Goal: Navigation & Orientation: Find specific page/section

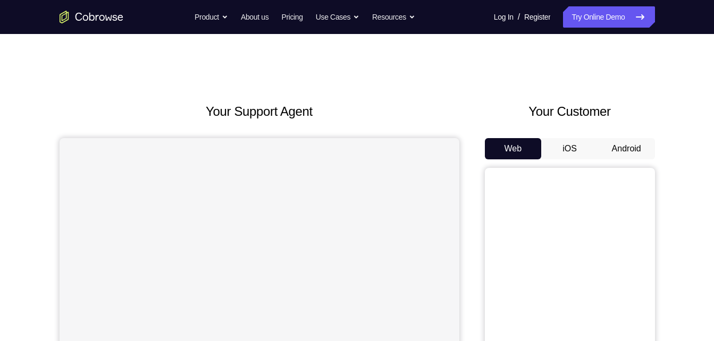
click at [611, 146] on button "Android" at bounding box center [626, 148] width 57 height 21
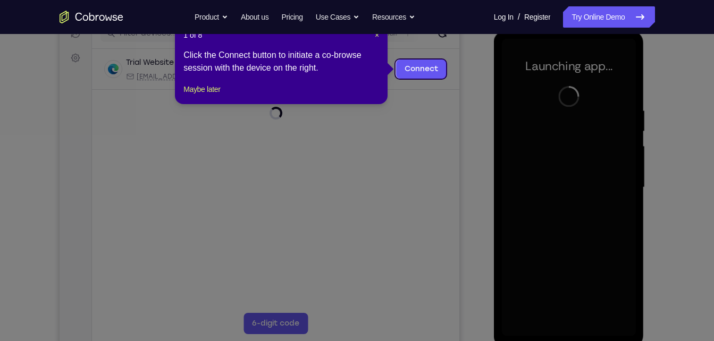
scroll to position [129, 0]
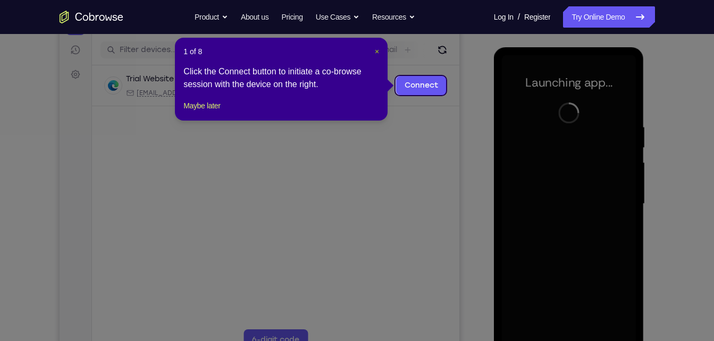
click at [377, 52] on span "×" at bounding box center [377, 51] width 4 height 9
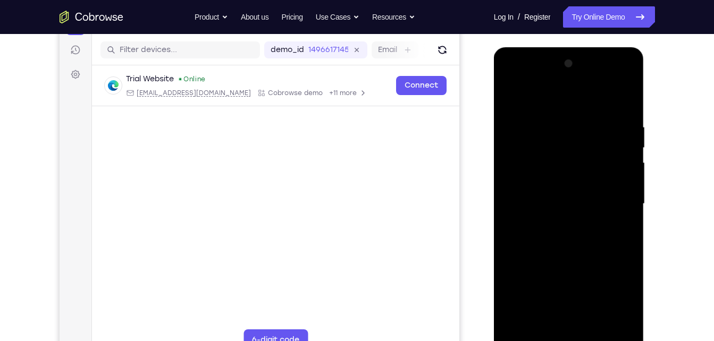
scroll to position [140, 0]
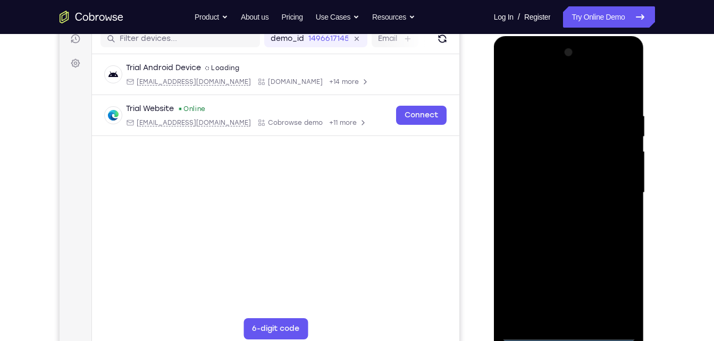
drag, startPoint x: 573, startPoint y: 316, endPoint x: 567, endPoint y: 335, distance: 20.5
click at [567, 335] on div at bounding box center [569, 193] width 134 height 298
click at [620, 282] on div at bounding box center [569, 193] width 134 height 298
click at [510, 69] on div at bounding box center [569, 193] width 134 height 298
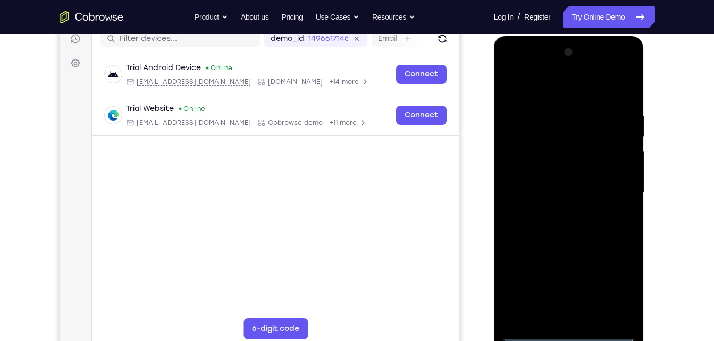
click at [610, 185] on div at bounding box center [569, 193] width 134 height 298
click at [557, 213] on div at bounding box center [569, 193] width 134 height 298
click at [570, 243] on div at bounding box center [569, 193] width 134 height 298
click at [577, 144] on div at bounding box center [569, 193] width 134 height 298
click at [533, 149] on div at bounding box center [569, 193] width 134 height 298
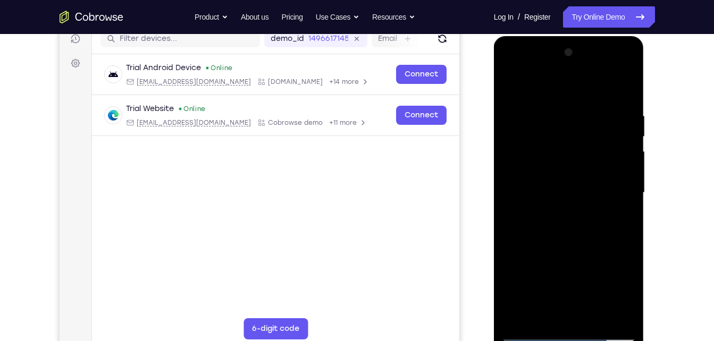
click at [582, 238] on div at bounding box center [569, 193] width 134 height 298
click at [595, 319] on div at bounding box center [569, 193] width 134 height 298
click at [578, 248] on div at bounding box center [569, 193] width 134 height 298
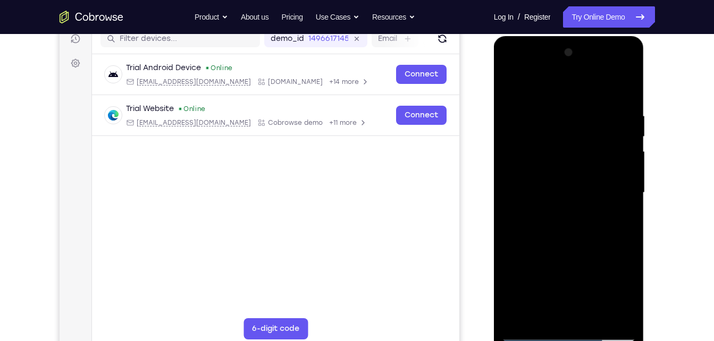
click at [584, 187] on div at bounding box center [569, 193] width 134 height 298
click at [562, 253] on div at bounding box center [569, 193] width 134 height 298
click at [584, 251] on div at bounding box center [569, 193] width 134 height 298
click at [559, 240] on div at bounding box center [569, 193] width 134 height 298
click at [590, 247] on div at bounding box center [569, 193] width 134 height 298
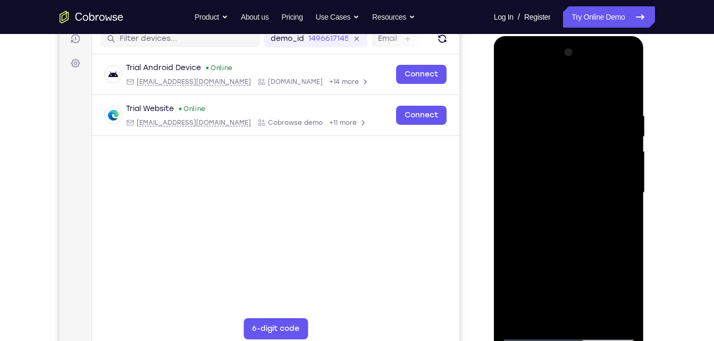
click at [619, 221] on div at bounding box center [569, 193] width 134 height 298
drag, startPoint x: 549, startPoint y: 168, endPoint x: 594, endPoint y: 116, distance: 69.0
click at [594, 116] on div at bounding box center [569, 193] width 134 height 298
click at [513, 86] on div at bounding box center [569, 193] width 134 height 298
click at [554, 139] on div at bounding box center [569, 193] width 134 height 298
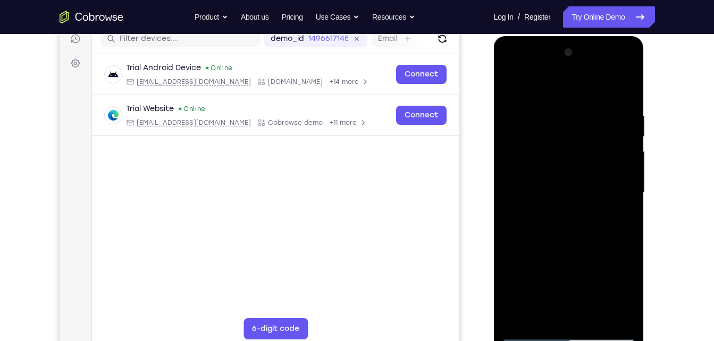
click at [560, 208] on div at bounding box center [569, 193] width 134 height 298
click at [515, 85] on div at bounding box center [569, 193] width 134 height 298
click at [556, 106] on div at bounding box center [569, 193] width 134 height 298
click at [614, 201] on div at bounding box center [569, 193] width 134 height 298
click at [625, 205] on div at bounding box center [569, 193] width 134 height 298
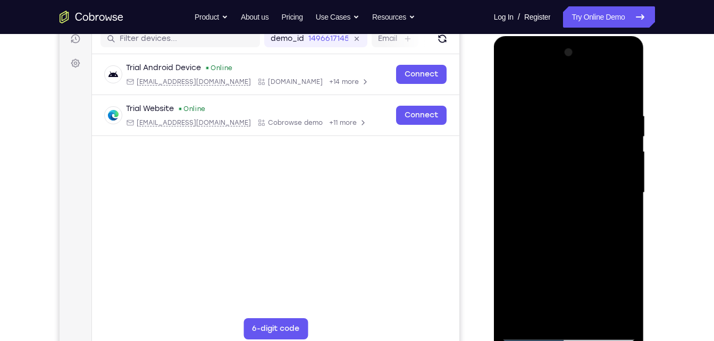
click at [625, 205] on div at bounding box center [569, 193] width 134 height 298
click at [611, 184] on div at bounding box center [569, 193] width 134 height 298
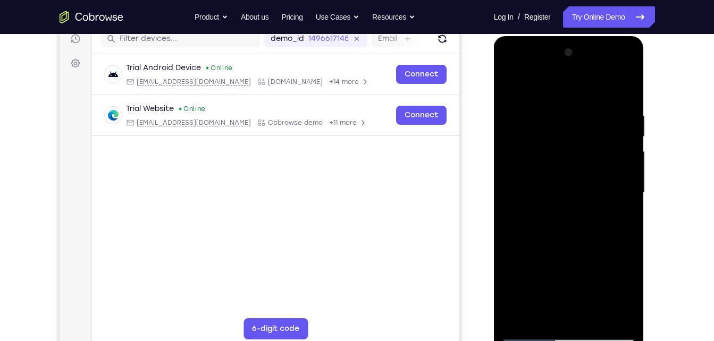
click at [618, 166] on div at bounding box center [569, 193] width 134 height 298
click at [622, 88] on div at bounding box center [569, 193] width 134 height 298
click at [630, 84] on div at bounding box center [569, 193] width 134 height 298
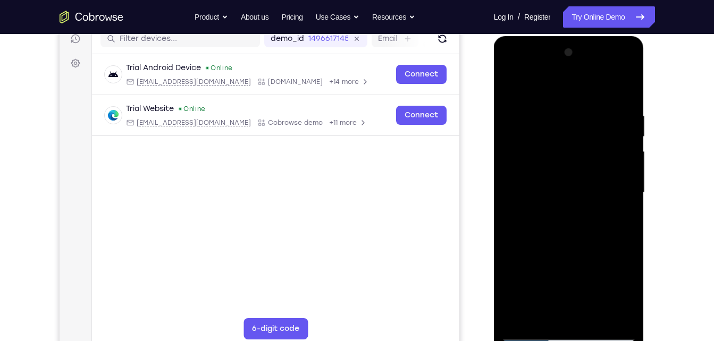
click at [519, 317] on div at bounding box center [569, 193] width 134 height 298
click at [619, 317] on div at bounding box center [569, 193] width 134 height 298
click at [515, 201] on div at bounding box center [569, 193] width 134 height 298
click at [613, 166] on div at bounding box center [569, 193] width 134 height 298
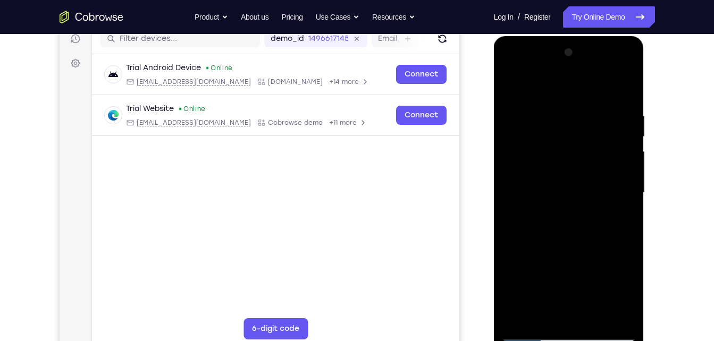
click at [629, 54] on div at bounding box center [569, 193] width 134 height 298
click at [602, 317] on div at bounding box center [569, 193] width 134 height 298
click at [537, 186] on div at bounding box center [569, 193] width 134 height 298
click at [507, 86] on div at bounding box center [569, 193] width 134 height 298
click at [514, 80] on div at bounding box center [569, 193] width 134 height 298
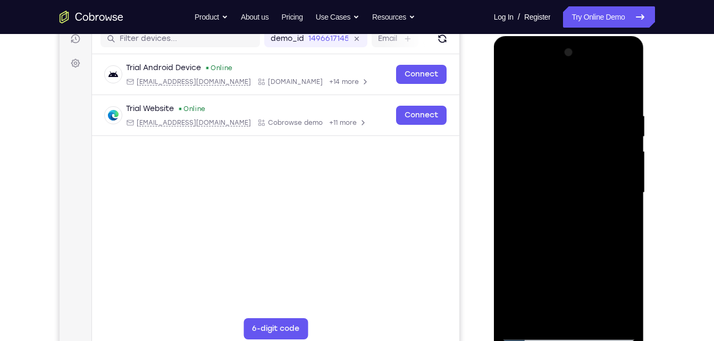
click at [618, 314] on div at bounding box center [569, 193] width 134 height 298
drag, startPoint x: 565, startPoint y: 256, endPoint x: 576, endPoint y: 298, distance: 43.6
click at [576, 298] on div at bounding box center [569, 193] width 134 height 298
click at [536, 201] on div at bounding box center [569, 193] width 134 height 298
click at [602, 190] on div at bounding box center [569, 193] width 134 height 298
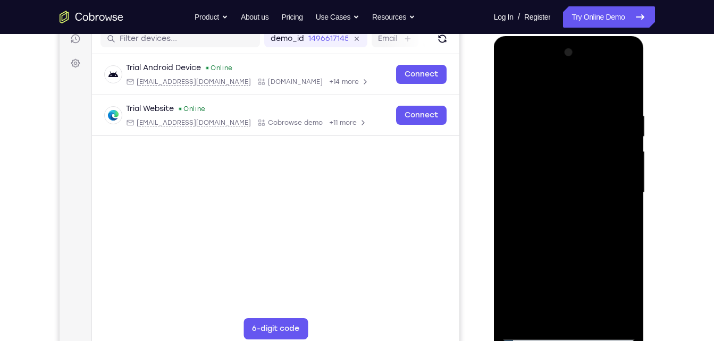
click at [614, 188] on div at bounding box center [569, 193] width 134 height 298
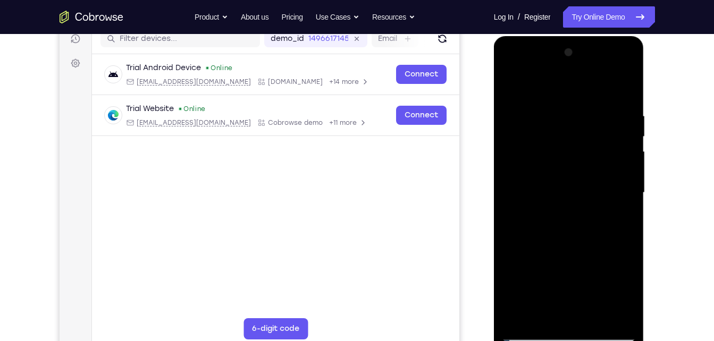
click at [614, 188] on div at bounding box center [569, 193] width 134 height 298
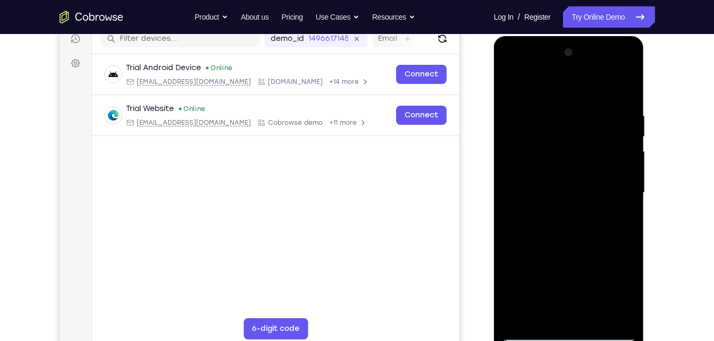
click at [614, 188] on div at bounding box center [569, 193] width 134 height 298
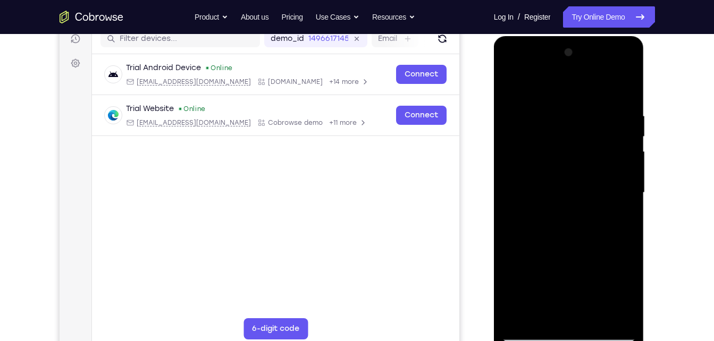
click at [614, 188] on div at bounding box center [569, 193] width 134 height 298
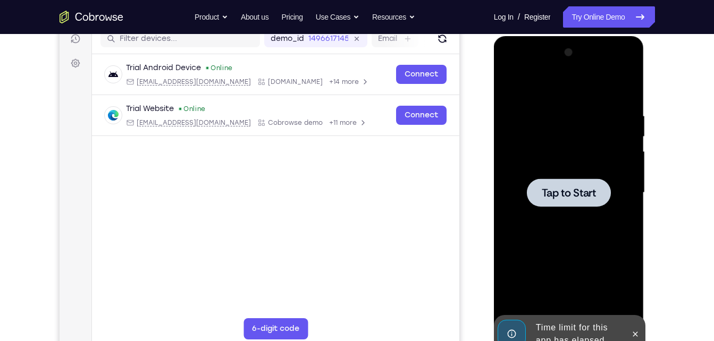
click at [614, 188] on div at bounding box center [569, 193] width 134 height 298
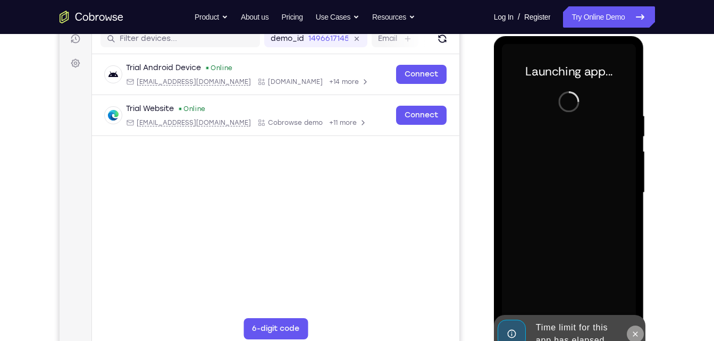
click at [633, 333] on icon at bounding box center [635, 334] width 9 height 9
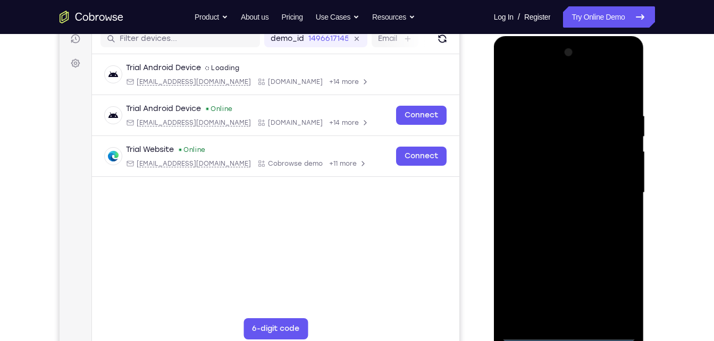
click at [567, 330] on div at bounding box center [569, 193] width 134 height 298
click at [571, 335] on div at bounding box center [569, 193] width 134 height 298
click at [616, 287] on div at bounding box center [569, 193] width 134 height 298
click at [511, 66] on div at bounding box center [569, 193] width 134 height 298
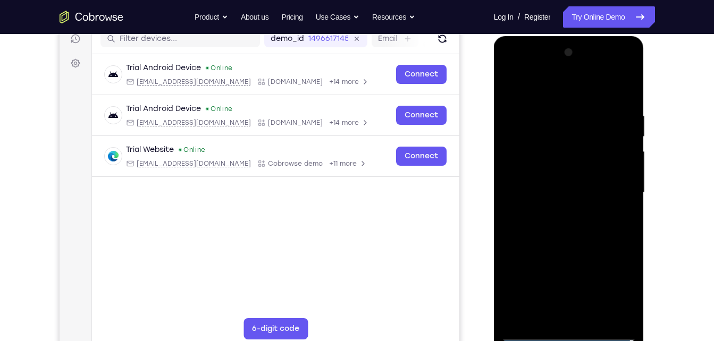
click at [609, 184] on div at bounding box center [569, 193] width 134 height 298
click at [560, 213] on div at bounding box center [569, 193] width 134 height 298
